Goal: Check status: Check status

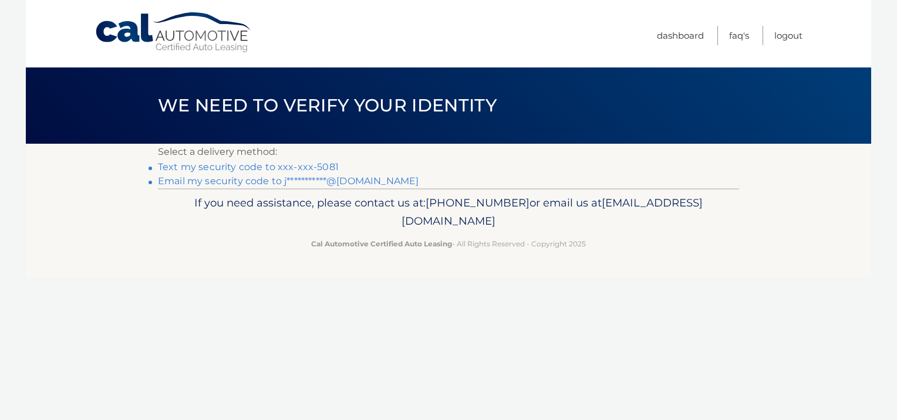
click at [324, 167] on link "Text my security code to xxx-xxx-5081" at bounding box center [248, 166] width 181 height 11
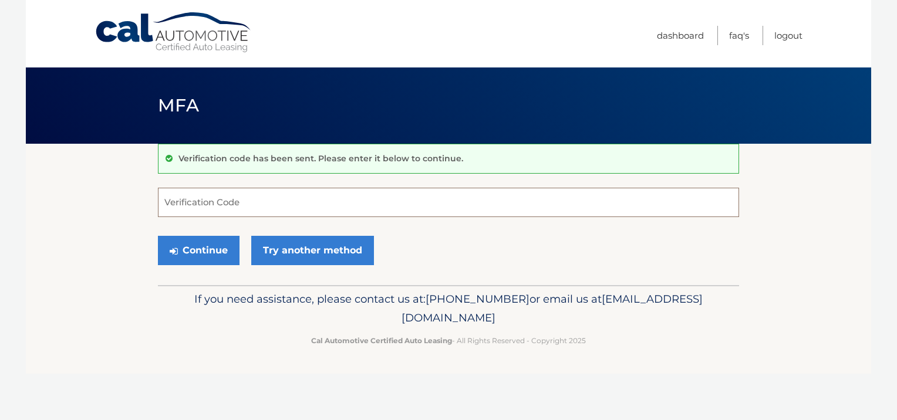
click at [337, 205] on input "Verification Code" at bounding box center [448, 202] width 581 height 29
type input "614309"
click at [207, 249] on button "Continue" at bounding box center [199, 250] width 82 height 29
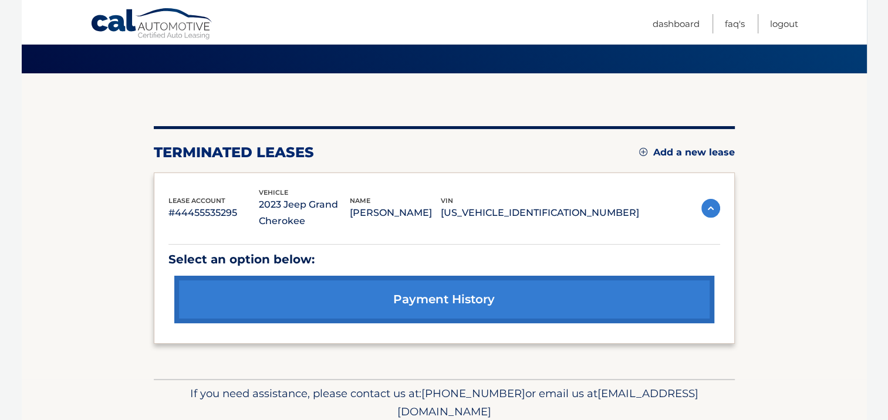
scroll to position [94, 0]
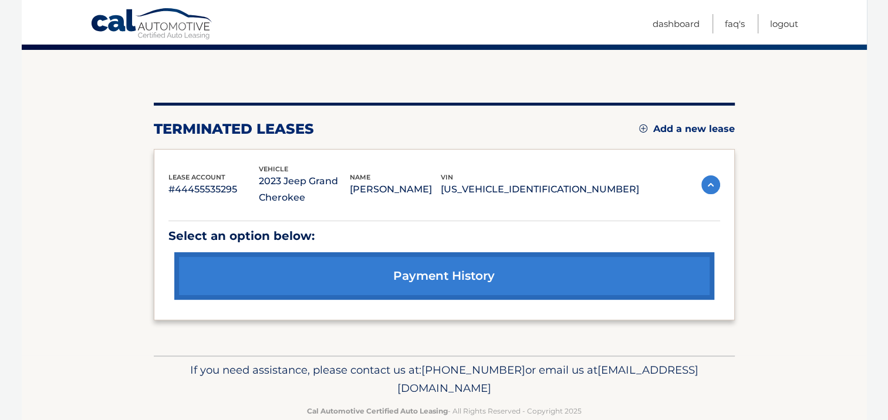
click at [464, 276] on link "payment history" at bounding box center [444, 276] width 540 height 48
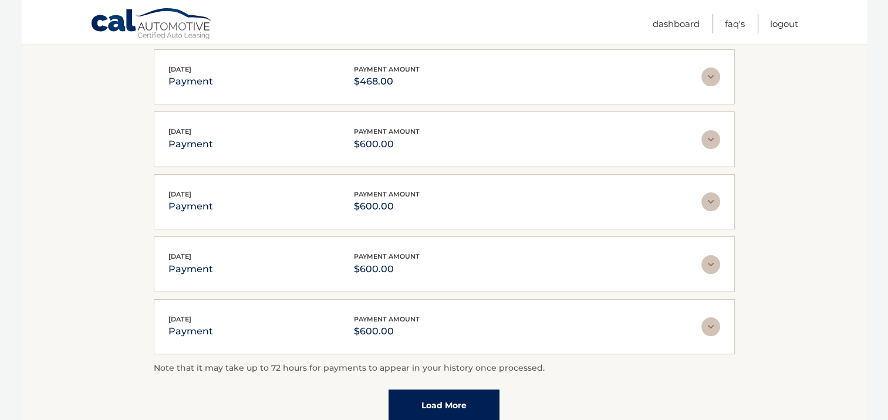
scroll to position [254, 0]
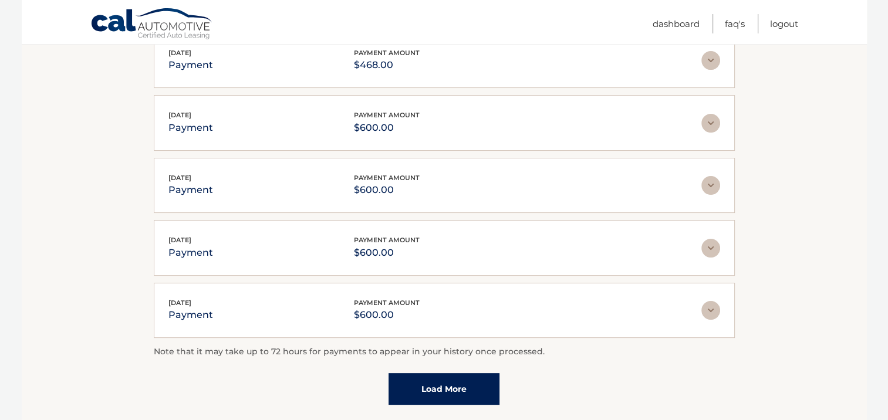
click at [455, 384] on link "Load More" at bounding box center [444, 389] width 111 height 32
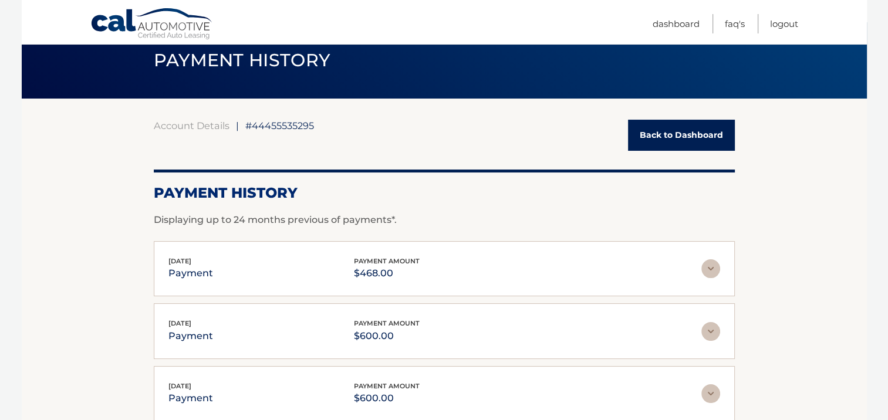
scroll to position [47, 0]
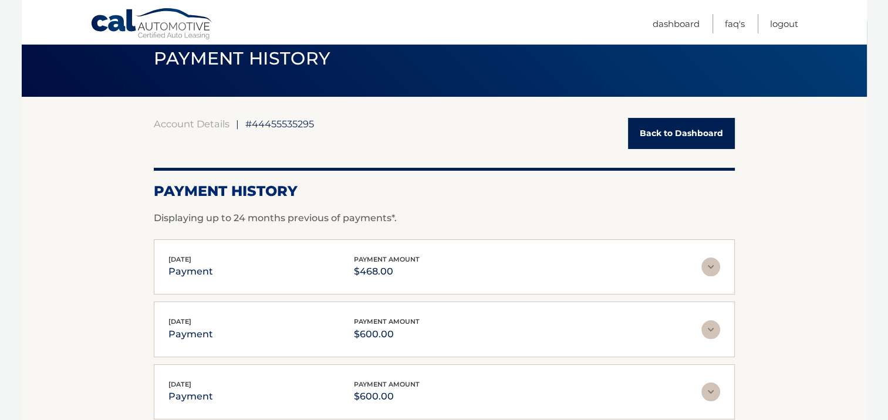
click at [676, 129] on link "Back to Dashboard" at bounding box center [681, 133] width 107 height 31
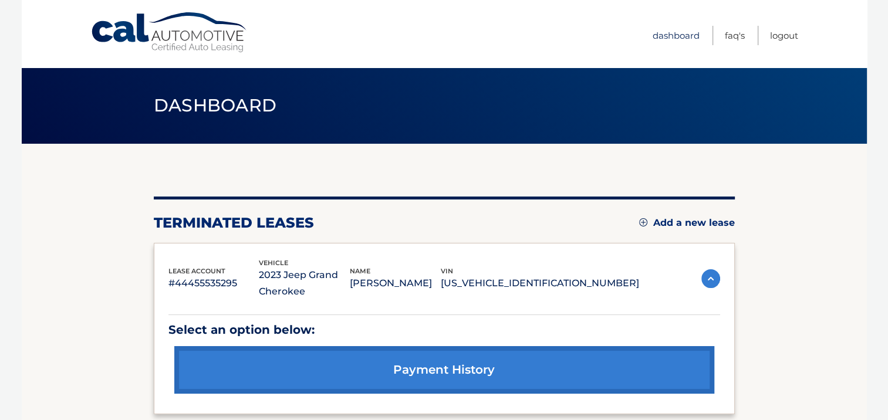
click at [671, 33] on link "Dashboard" at bounding box center [676, 35] width 47 height 19
click at [778, 35] on link "Logout" at bounding box center [784, 35] width 28 height 19
